Goal: Check status: Check status

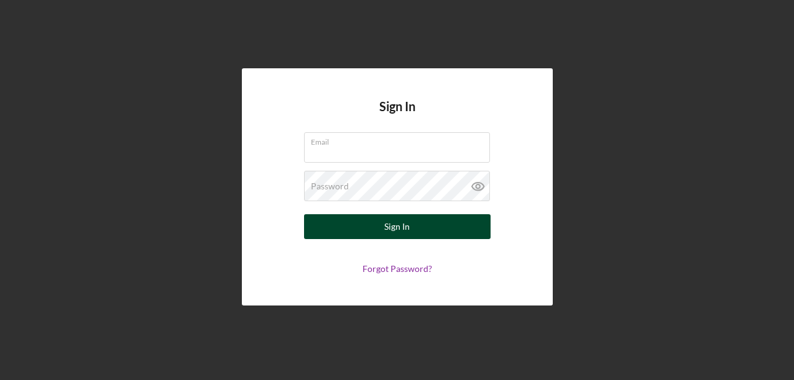
type input "[EMAIL_ADDRESS][DOMAIN_NAME]"
click at [437, 229] on button "Sign In" at bounding box center [397, 226] width 186 height 25
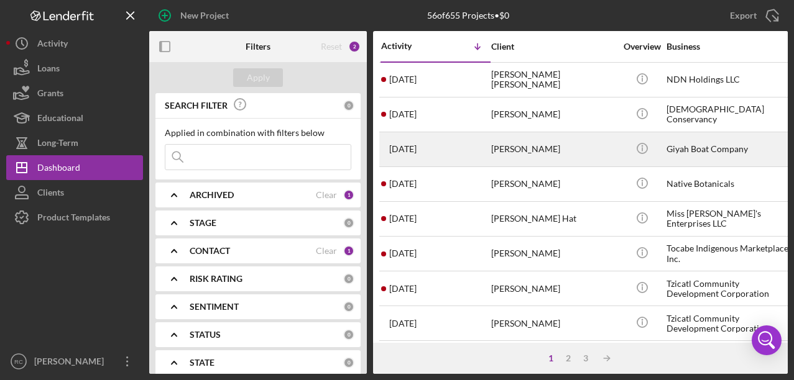
click at [687, 150] on div "Giyah Boat Company" at bounding box center [728, 149] width 124 height 33
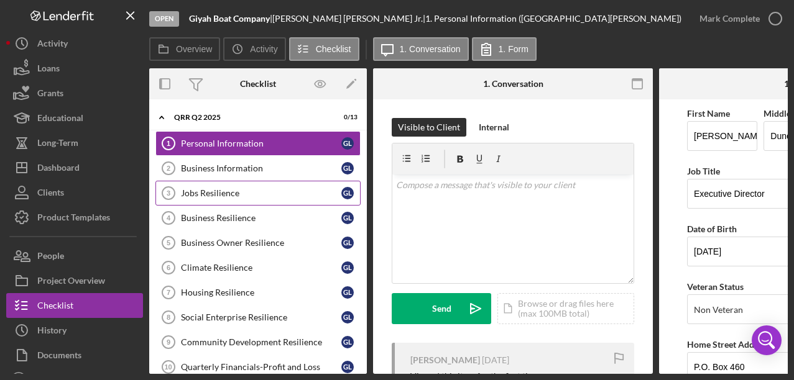
click at [272, 193] on div "Jobs Resilience" at bounding box center [261, 193] width 160 height 10
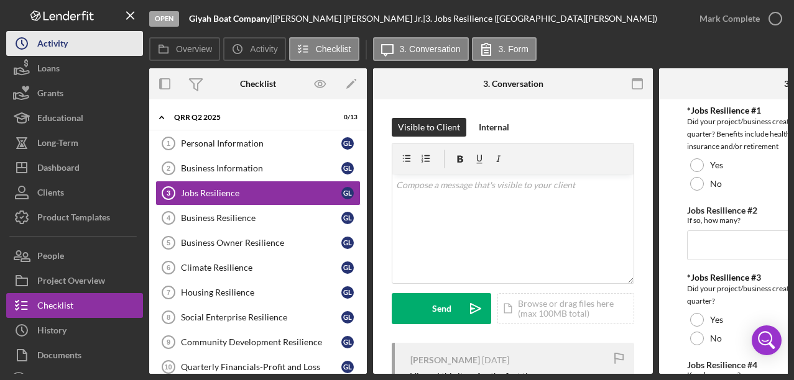
click at [35, 47] on icon "Icon/History" at bounding box center [21, 43] width 31 height 31
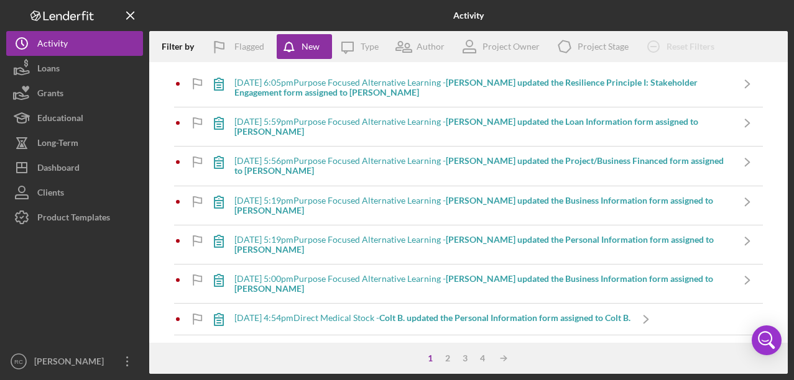
click at [35, 16] on icon at bounding box center [35, 16] width 11 height 11
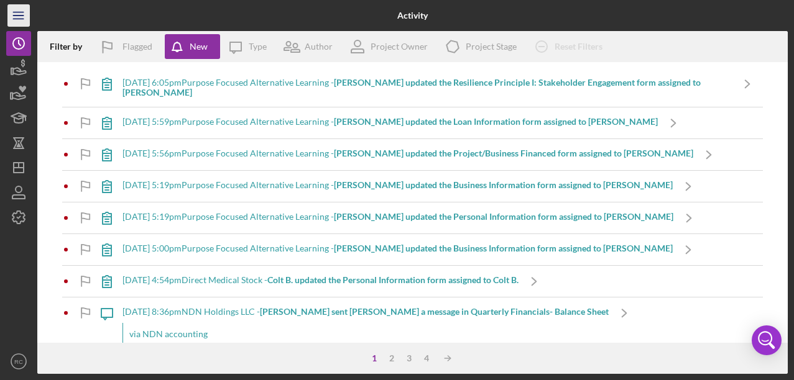
click at [23, 16] on line "button" at bounding box center [18, 16] width 10 height 0
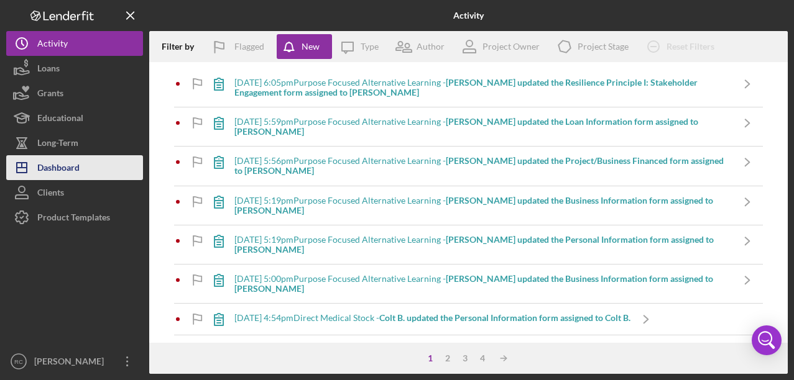
click at [76, 163] on div "Dashboard" at bounding box center [58, 169] width 42 height 28
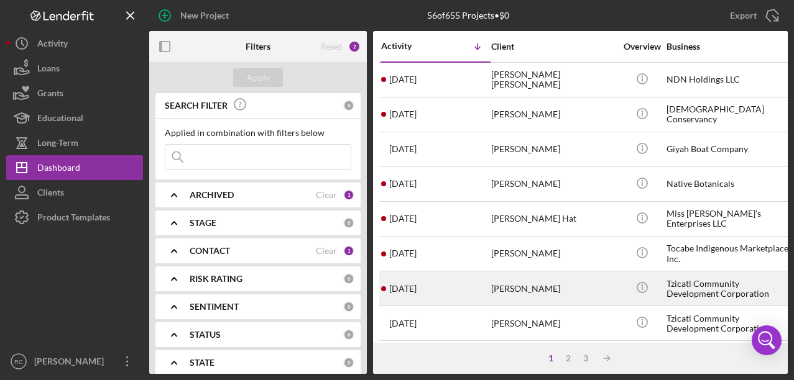
click at [698, 296] on div "Tzicatl Community Development Corporation" at bounding box center [728, 288] width 124 height 33
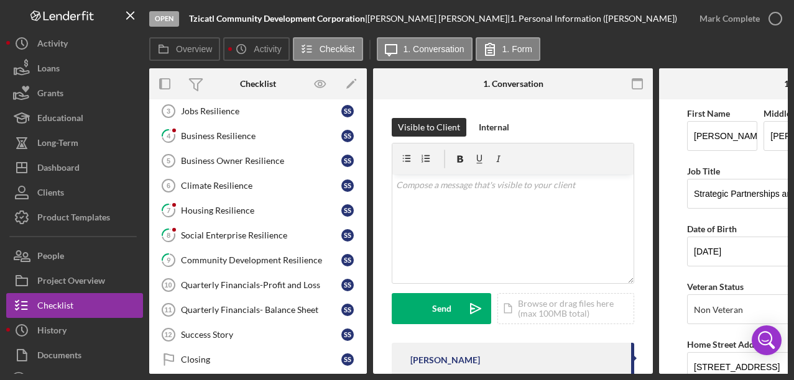
scroll to position [96, 0]
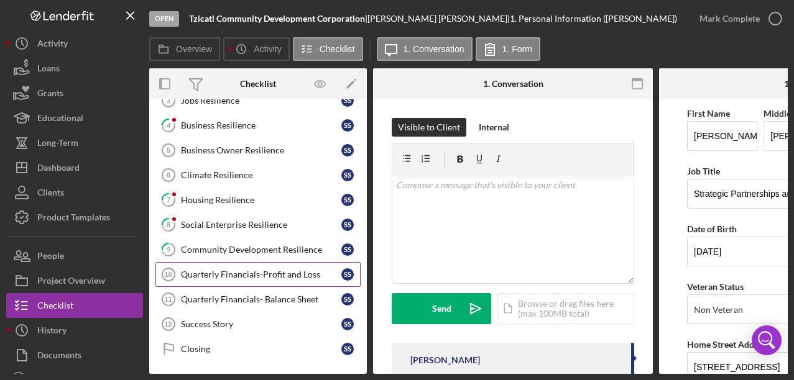
click at [302, 280] on link "Quarterly Financials-Profit and Loss 10 Quarterly Financials-Profit and Loss S S" at bounding box center [257, 274] width 205 height 25
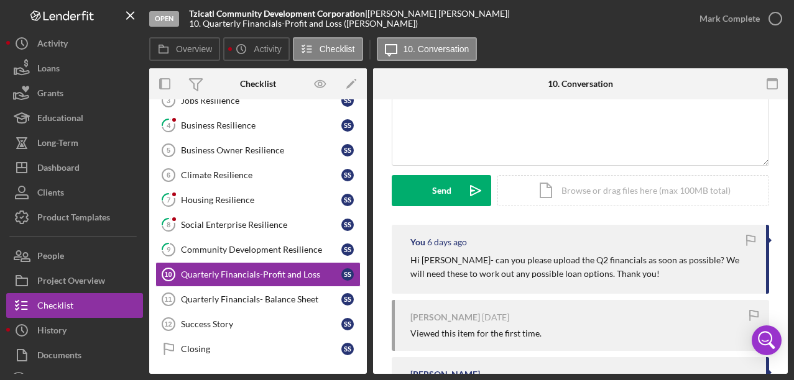
scroll to position [135, 0]
